Goal: Task Accomplishment & Management: Use online tool/utility

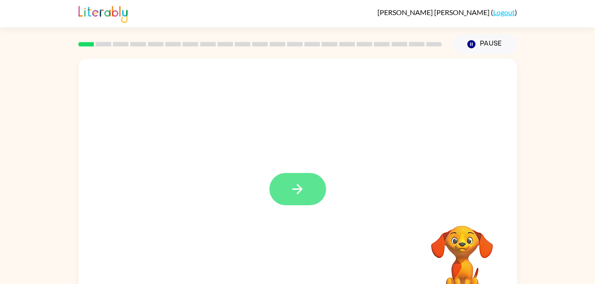
click at [313, 178] on button "button" at bounding box center [297, 189] width 57 height 32
click at [314, 162] on div at bounding box center [276, 169] width 378 height 32
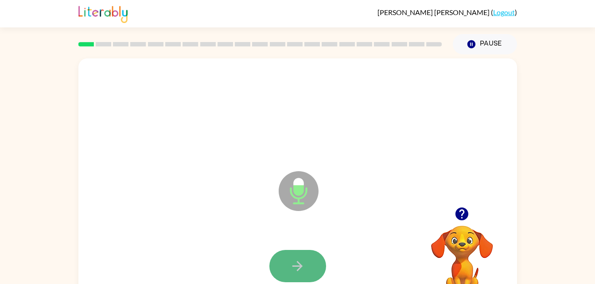
click at [279, 277] on button "button" at bounding box center [297, 266] width 57 height 32
click at [311, 256] on button "button" at bounding box center [297, 266] width 57 height 32
click at [309, 258] on button "button" at bounding box center [297, 266] width 57 height 32
drag, startPoint x: 311, startPoint y: 237, endPoint x: 306, endPoint y: 235, distance: 5.4
click at [306, 235] on div "Microphone The Microphone is here when it is your turn to talk" at bounding box center [297, 184] width 439 height 253
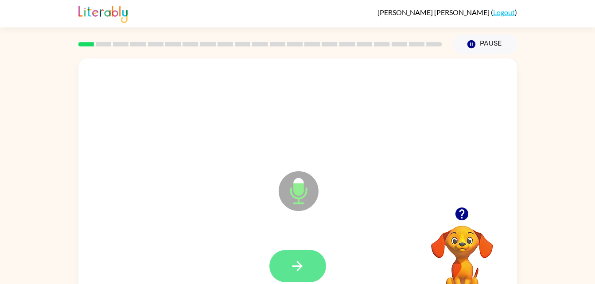
click at [302, 268] on icon "button" at bounding box center [298, 267] width 16 height 16
drag, startPoint x: 300, startPoint y: 266, endPoint x: 205, endPoint y: 225, distance: 104.0
click at [205, 225] on div "Microphone The Microphone is here when it is your turn to talk" at bounding box center [297, 184] width 439 height 253
click at [304, 272] on icon "button" at bounding box center [298, 267] width 16 height 16
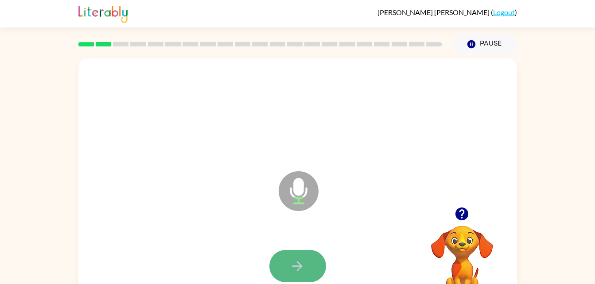
click at [296, 265] on icon "button" at bounding box center [298, 267] width 16 height 16
click at [296, 266] on icon "button" at bounding box center [297, 266] width 10 height 10
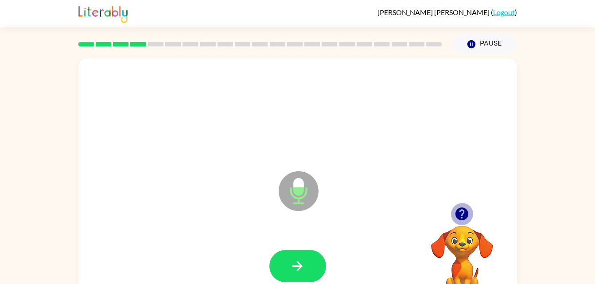
click at [459, 218] on icon "button" at bounding box center [461, 214] width 13 height 13
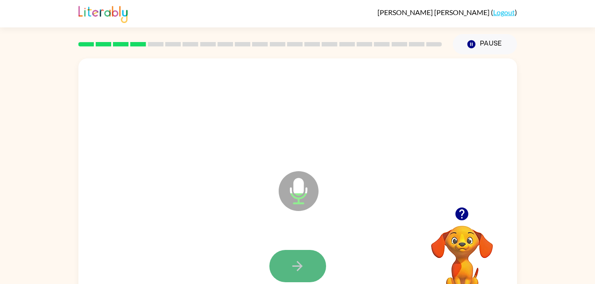
click at [290, 261] on icon "button" at bounding box center [298, 267] width 16 height 16
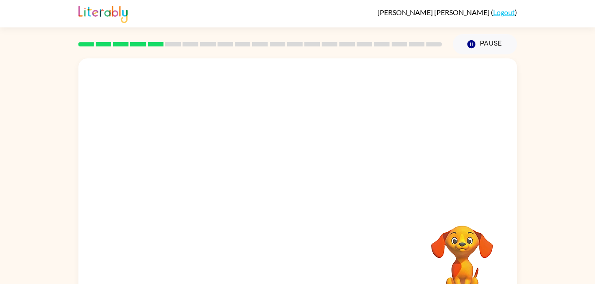
click at [290, 261] on div "Your browser must support playing .mp4 files to use Literably. Please try using…" at bounding box center [297, 184] width 439 height 253
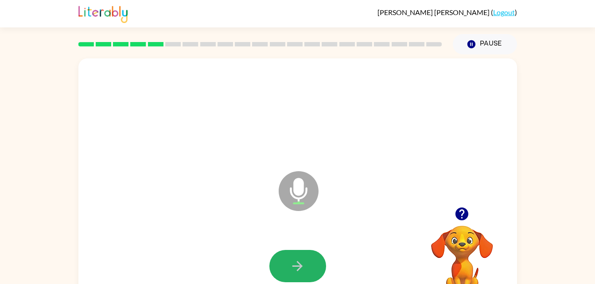
click at [290, 261] on icon "button" at bounding box center [298, 267] width 16 height 16
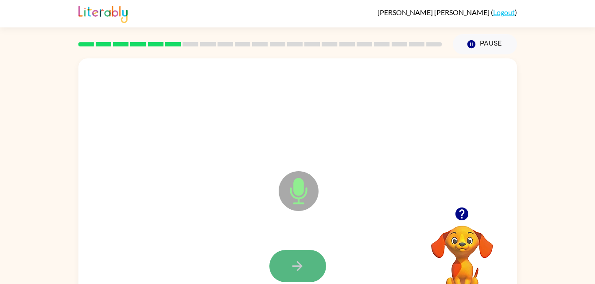
click at [290, 269] on icon "button" at bounding box center [298, 267] width 16 height 16
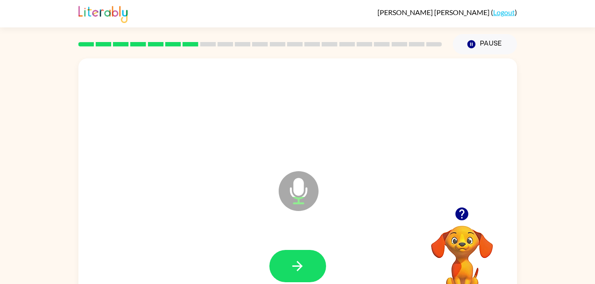
drag, startPoint x: 290, startPoint y: 269, endPoint x: 245, endPoint y: 259, distance: 45.4
click at [245, 259] on div at bounding box center [297, 266] width 421 height 73
click at [293, 268] on icon "button" at bounding box center [298, 267] width 16 height 16
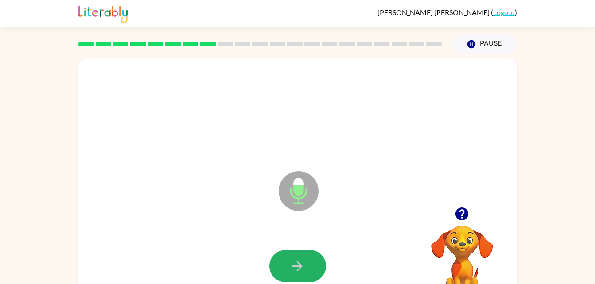
click at [293, 268] on icon "button" at bounding box center [298, 267] width 16 height 16
click at [293, 268] on div at bounding box center [297, 266] width 57 height 32
click at [294, 269] on icon "button" at bounding box center [298, 267] width 16 height 16
click at [296, 271] on icon "button" at bounding box center [298, 267] width 16 height 16
click at [296, 269] on icon "button" at bounding box center [298, 267] width 16 height 16
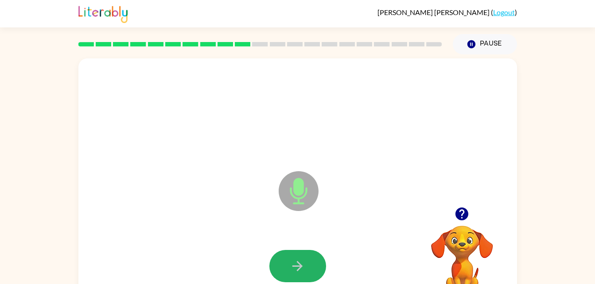
click at [296, 269] on icon "button" at bounding box center [298, 267] width 16 height 16
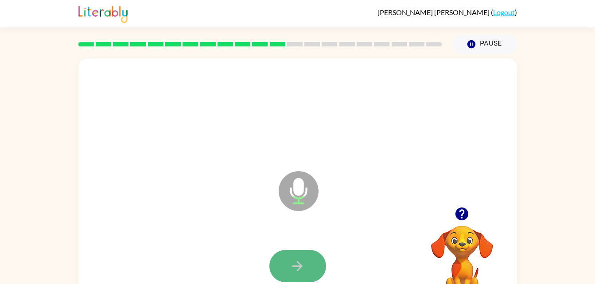
click at [296, 269] on icon "button" at bounding box center [298, 267] width 16 height 16
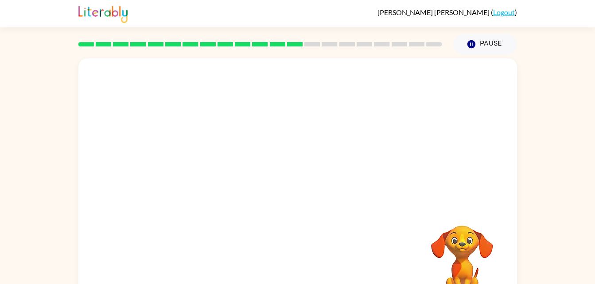
drag, startPoint x: 313, startPoint y: 273, endPoint x: 394, endPoint y: 266, distance: 81.4
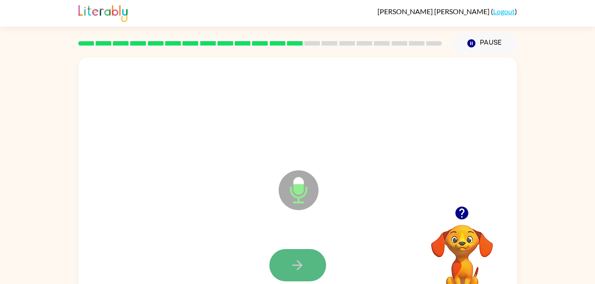
click at [289, 266] on button "button" at bounding box center [297, 265] width 57 height 32
click at [300, 263] on icon "button" at bounding box center [297, 266] width 10 height 10
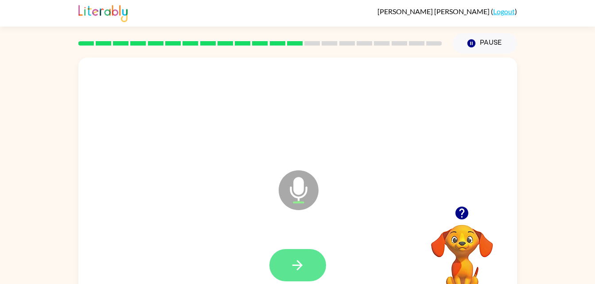
click at [304, 253] on button "button" at bounding box center [297, 265] width 57 height 32
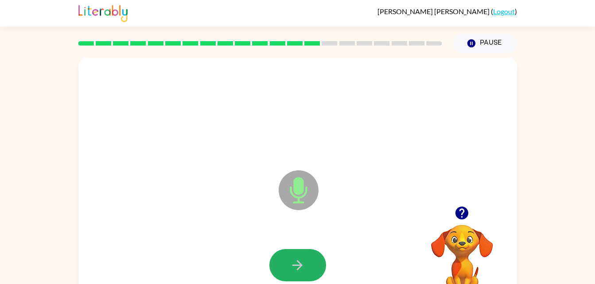
click at [313, 262] on button "button" at bounding box center [297, 265] width 57 height 32
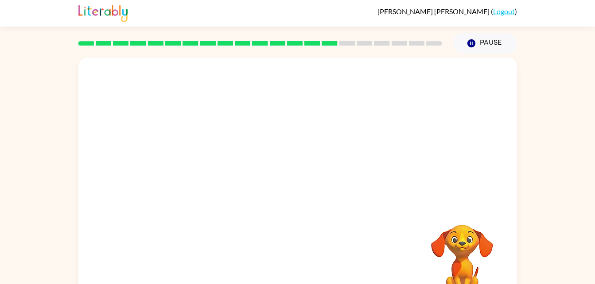
click at [300, 261] on div at bounding box center [297, 266] width 421 height 73
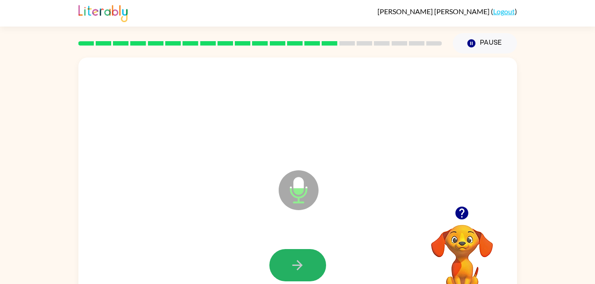
click at [300, 261] on icon "button" at bounding box center [298, 266] width 16 height 16
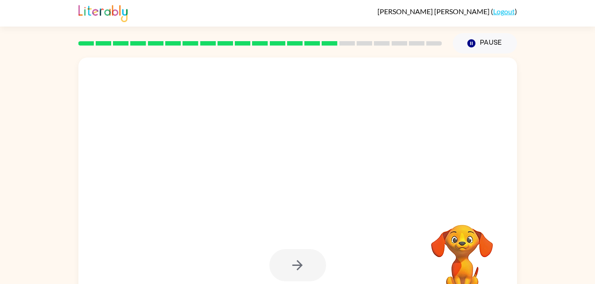
click at [294, 261] on div at bounding box center [297, 265] width 57 height 32
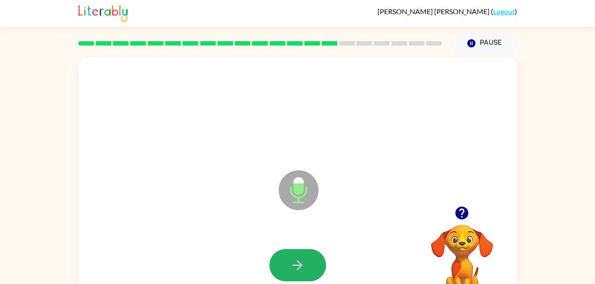
click at [294, 261] on icon "button" at bounding box center [298, 266] width 16 height 16
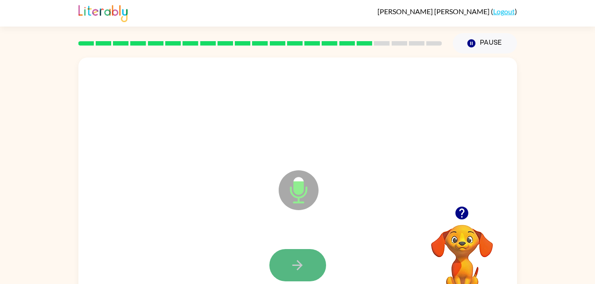
click at [298, 260] on icon "button" at bounding box center [298, 266] width 16 height 16
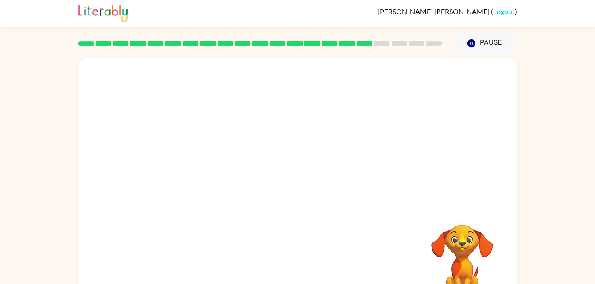
click at [298, 260] on div "Your browser must support playing .mp4 files to use Literably. Please try using…" at bounding box center [297, 184] width 439 height 253
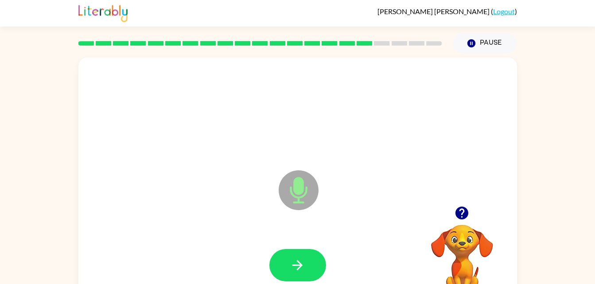
click at [298, 260] on icon "button" at bounding box center [298, 266] width 16 height 16
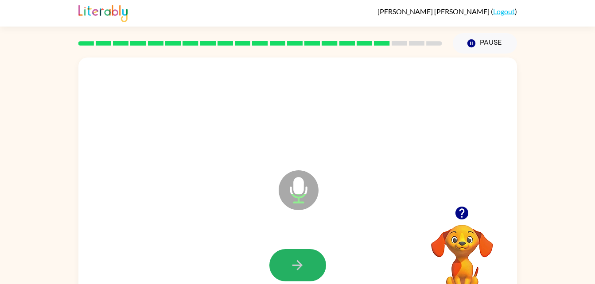
click at [298, 260] on icon "button" at bounding box center [298, 266] width 16 height 16
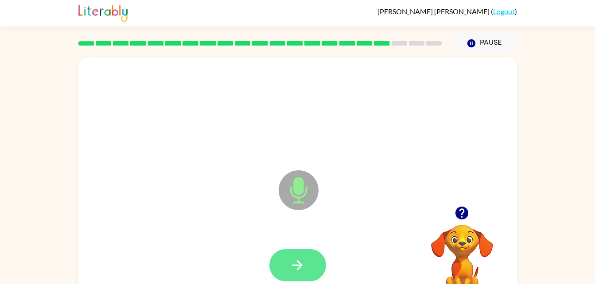
click at [299, 263] on icon "button" at bounding box center [297, 266] width 10 height 10
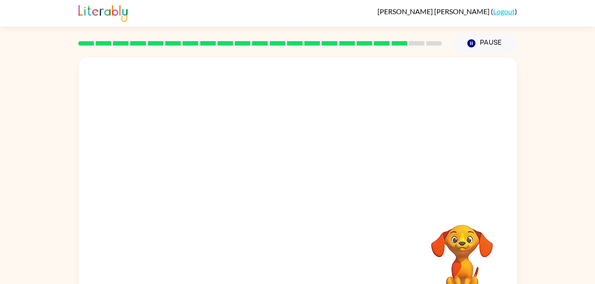
click at [299, 263] on div at bounding box center [297, 266] width 421 height 73
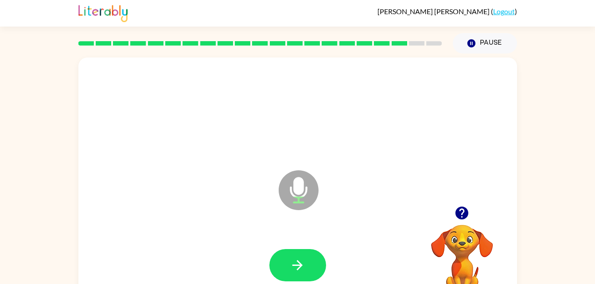
click at [299, 263] on icon "button" at bounding box center [297, 266] width 10 height 10
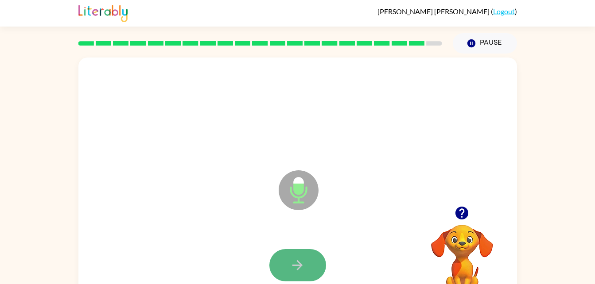
click at [303, 258] on icon "button" at bounding box center [298, 266] width 16 height 16
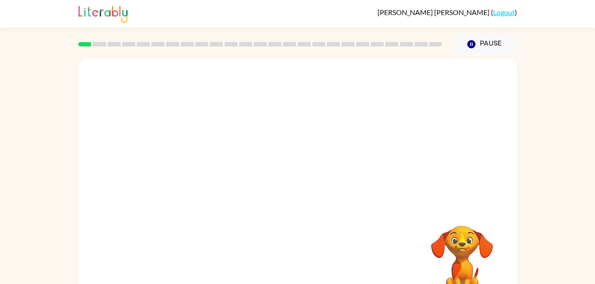
click at [357, 230] on div "Your browser must support playing .mp4 files to use Literably. Please try using…" at bounding box center [297, 184] width 439 height 253
click at [299, 190] on icon "button" at bounding box center [297, 189] width 10 height 10
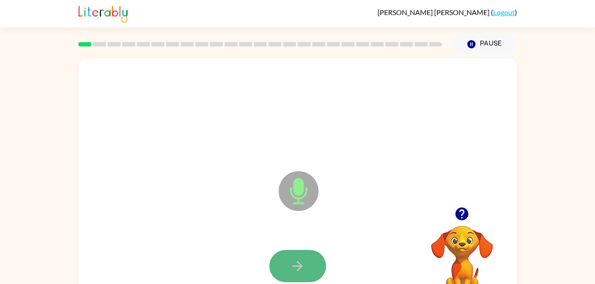
click at [288, 262] on button "button" at bounding box center [297, 266] width 57 height 32
click at [308, 268] on button "button" at bounding box center [297, 266] width 57 height 32
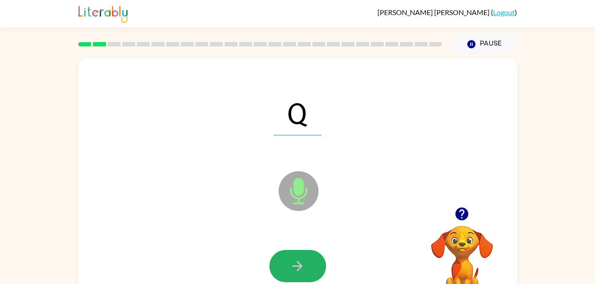
click at [298, 265] on icon "button" at bounding box center [298, 267] width 16 height 16
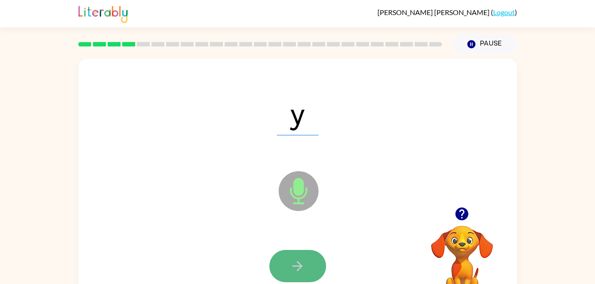
click at [298, 272] on icon "button" at bounding box center [298, 267] width 16 height 16
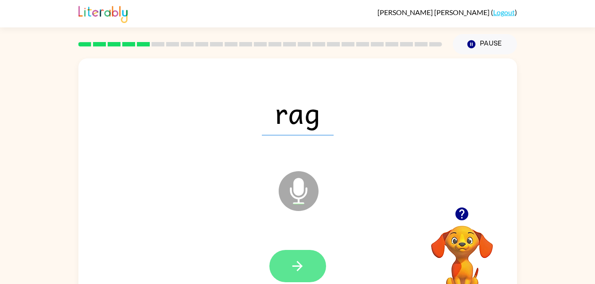
click at [301, 272] on icon "button" at bounding box center [298, 267] width 16 height 16
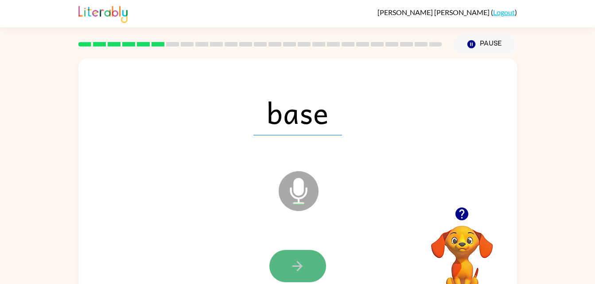
drag, startPoint x: 301, startPoint y: 272, endPoint x: 292, endPoint y: 268, distance: 9.9
click at [292, 268] on icon "button" at bounding box center [298, 267] width 16 height 16
drag, startPoint x: 292, startPoint y: 268, endPoint x: 293, endPoint y: 278, distance: 10.7
click at [293, 278] on button "button" at bounding box center [297, 266] width 57 height 32
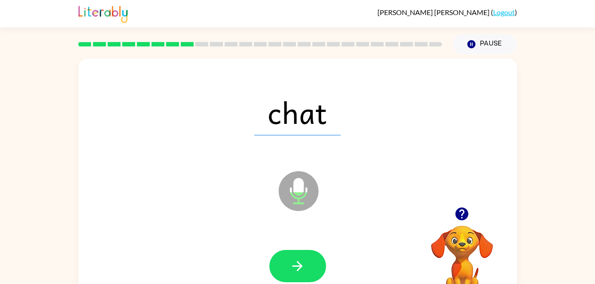
click at [288, 261] on button "button" at bounding box center [297, 266] width 57 height 32
drag, startPoint x: 288, startPoint y: 261, endPoint x: 259, endPoint y: 262, distance: 29.3
click at [259, 262] on div at bounding box center [297, 266] width 421 height 73
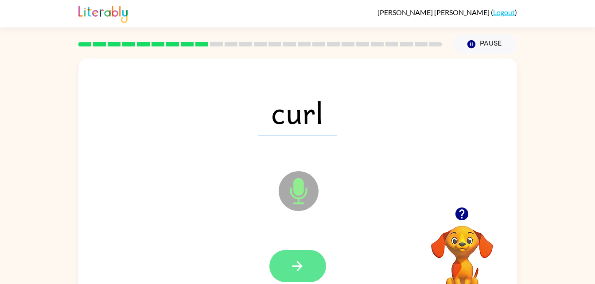
click at [306, 262] on button "button" at bounding box center [297, 266] width 57 height 32
click at [305, 262] on button "button" at bounding box center [297, 266] width 57 height 32
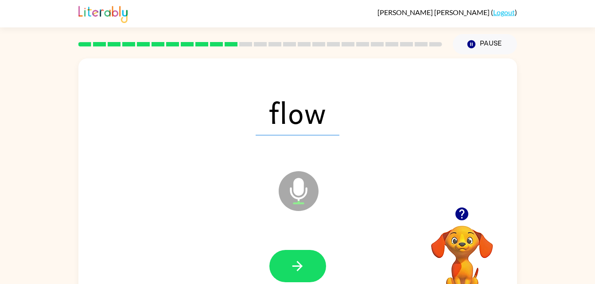
click at [306, 265] on button "button" at bounding box center [297, 266] width 57 height 32
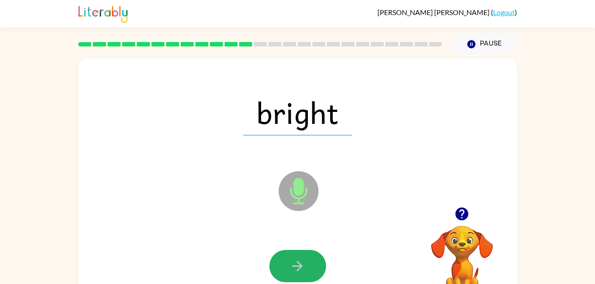
click at [306, 265] on button "button" at bounding box center [297, 266] width 57 height 32
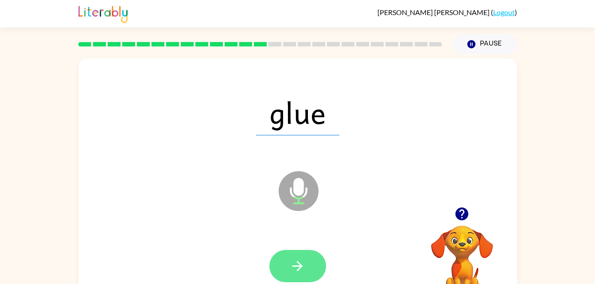
click at [307, 266] on button "button" at bounding box center [297, 266] width 57 height 32
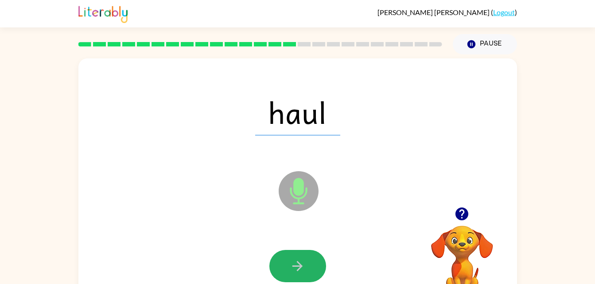
click at [307, 266] on button "button" at bounding box center [297, 266] width 57 height 32
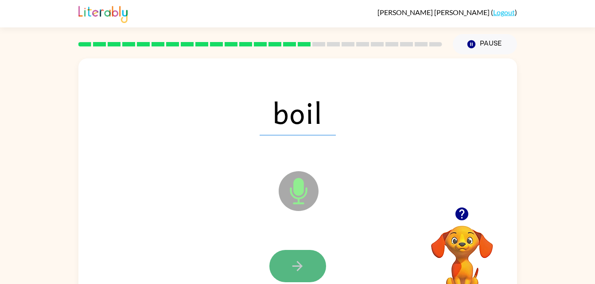
click at [307, 266] on button "button" at bounding box center [297, 266] width 57 height 32
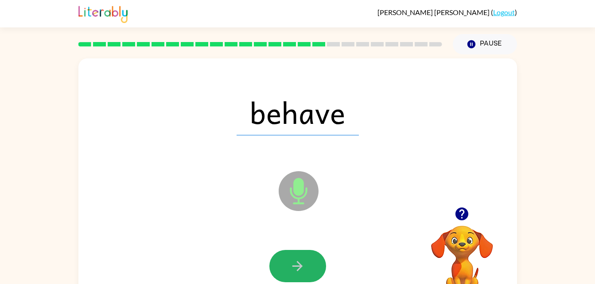
click at [307, 266] on button "button" at bounding box center [297, 266] width 57 height 32
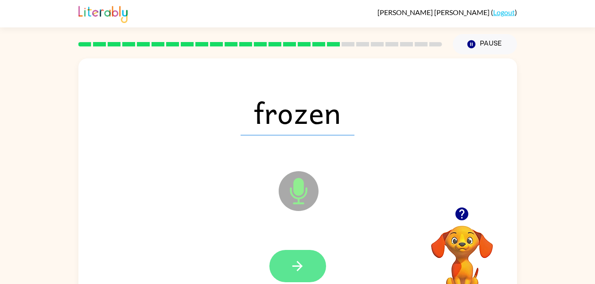
click at [307, 266] on button "button" at bounding box center [297, 266] width 57 height 32
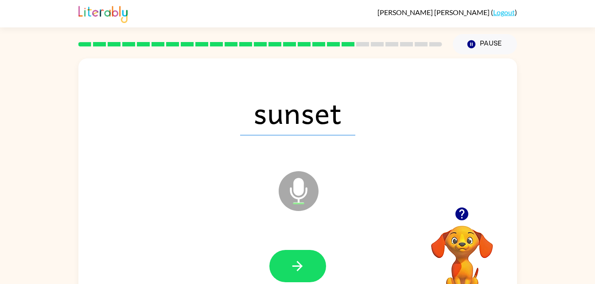
drag, startPoint x: 307, startPoint y: 266, endPoint x: 289, endPoint y: 268, distance: 17.9
click at [289, 268] on button "button" at bounding box center [297, 266] width 57 height 32
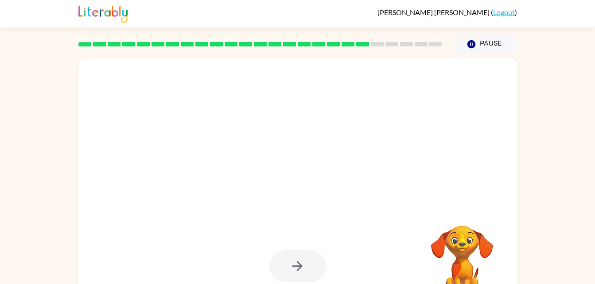
click at [303, 272] on div at bounding box center [297, 266] width 57 height 32
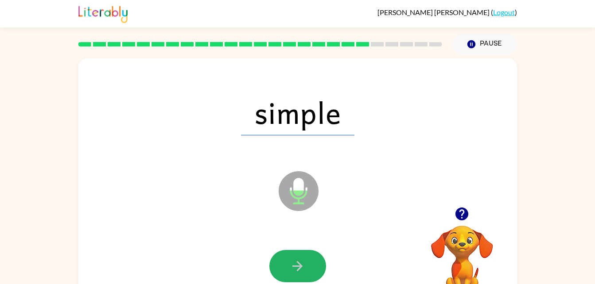
click at [303, 272] on icon "button" at bounding box center [298, 267] width 16 height 16
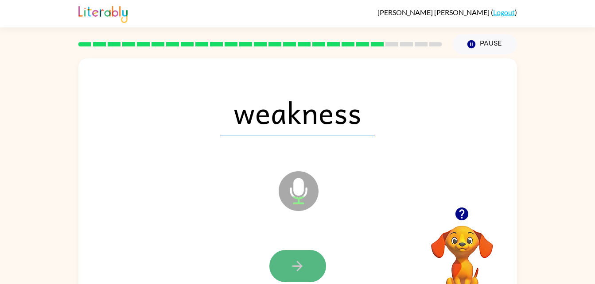
drag, startPoint x: 303, startPoint y: 272, endPoint x: 277, endPoint y: 271, distance: 25.3
click at [277, 271] on button "button" at bounding box center [297, 266] width 57 height 32
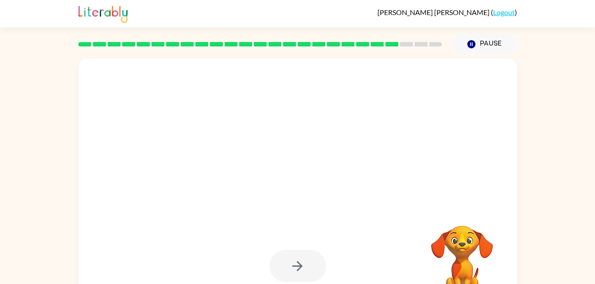
click at [302, 264] on div at bounding box center [297, 266] width 57 height 32
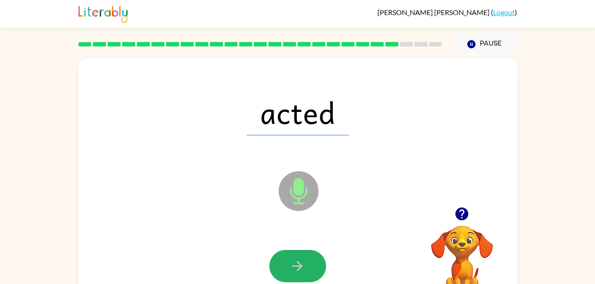
click at [302, 264] on icon "button" at bounding box center [298, 267] width 16 height 16
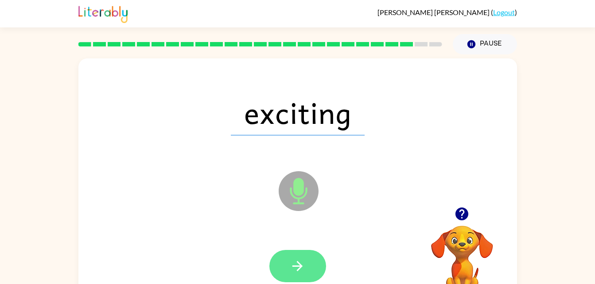
click at [294, 265] on icon "button" at bounding box center [298, 267] width 16 height 16
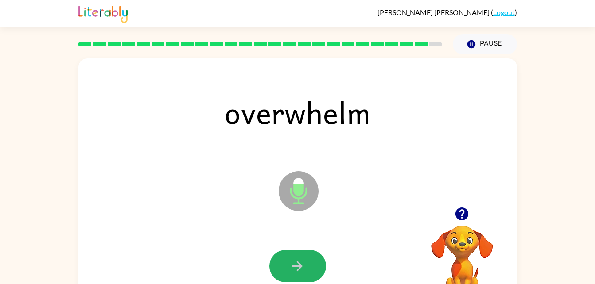
click at [294, 265] on icon "button" at bounding box center [298, 267] width 16 height 16
